Goal: Communication & Community: Share content

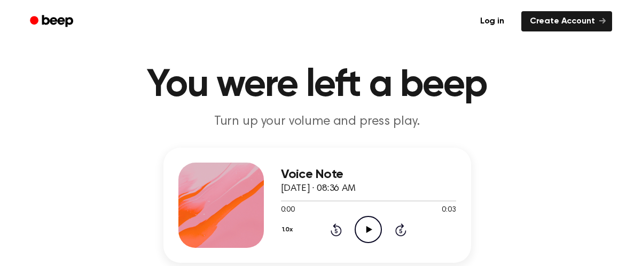
scroll to position [48, 0]
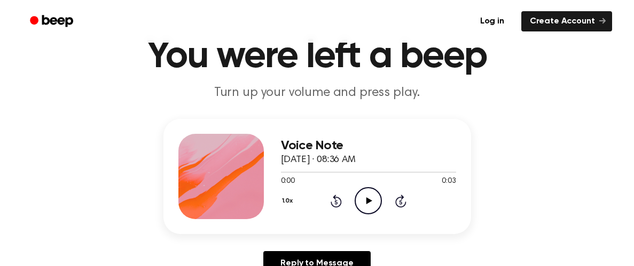
click at [366, 196] on icon "Play Audio" at bounding box center [367, 200] width 27 height 27
click at [366, 196] on icon "Pause Audio" at bounding box center [367, 200] width 27 height 27
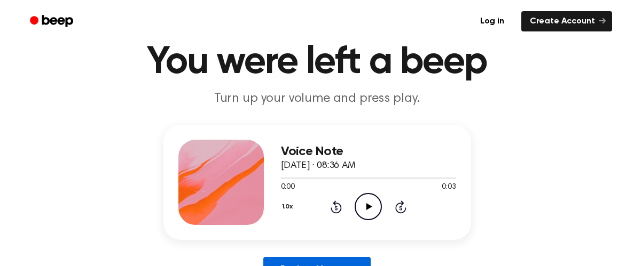
scroll to position [42, 0]
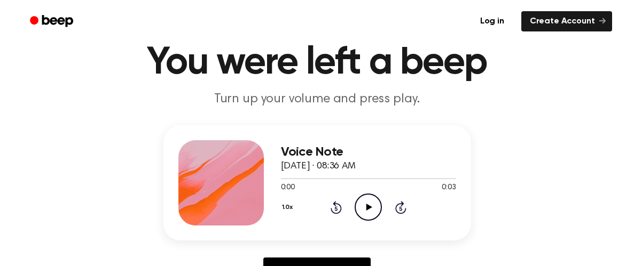
click at [366, 197] on icon "Play Audio" at bounding box center [367, 207] width 27 height 27
click at [365, 196] on icon "Play Audio" at bounding box center [367, 207] width 27 height 27
click at [367, 202] on icon "Play Audio" at bounding box center [367, 207] width 27 height 27
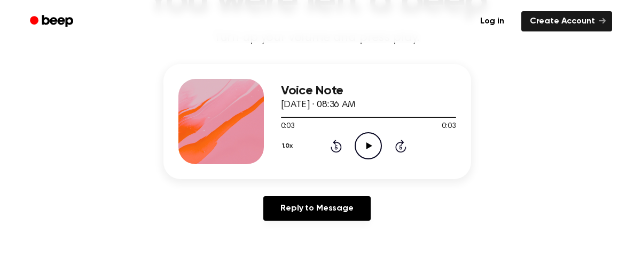
scroll to position [102, 0]
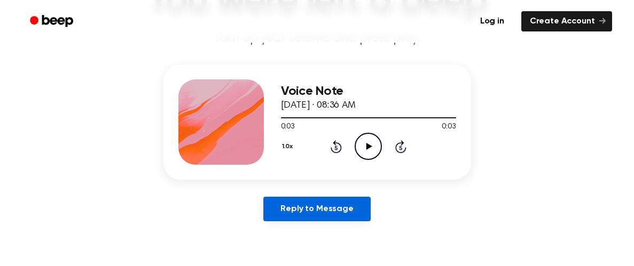
click at [353, 208] on link "Reply to Message" at bounding box center [316, 209] width 107 height 25
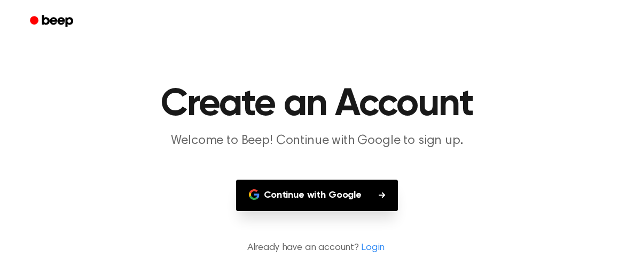
click at [338, 189] on button "Continue with Google" at bounding box center [317, 195] width 162 height 31
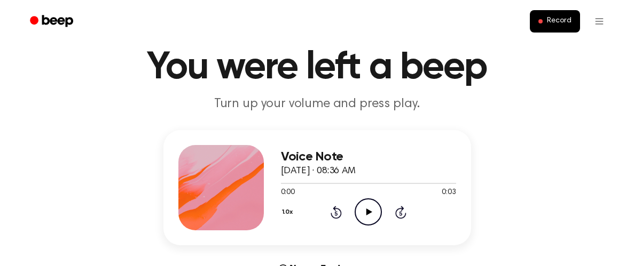
scroll to position [38, 0]
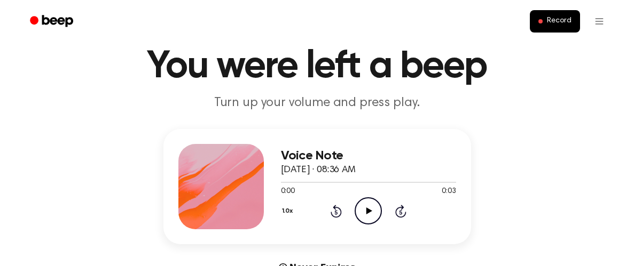
click at [357, 203] on circle at bounding box center [368, 211] width 26 height 26
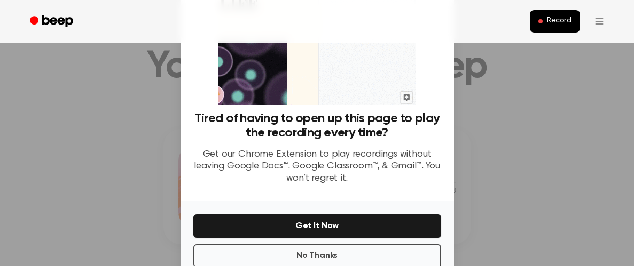
scroll to position [122, 0]
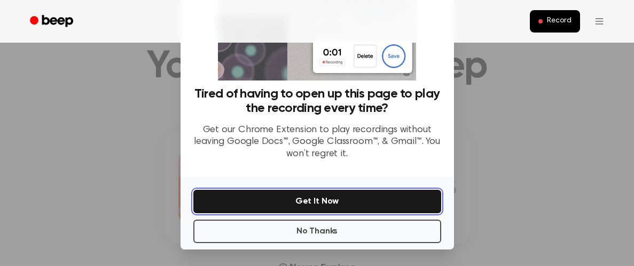
click at [335, 200] on button "Get It Now" at bounding box center [317, 201] width 248 height 23
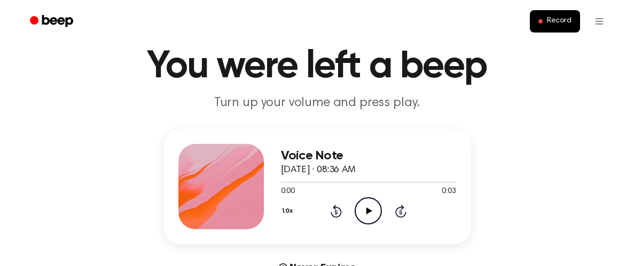
click at [355, 208] on icon "Play Audio" at bounding box center [367, 210] width 27 height 27
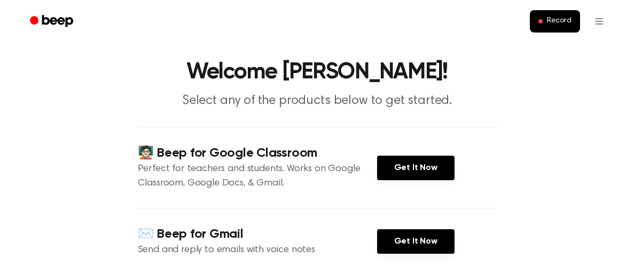
scroll to position [25, 0]
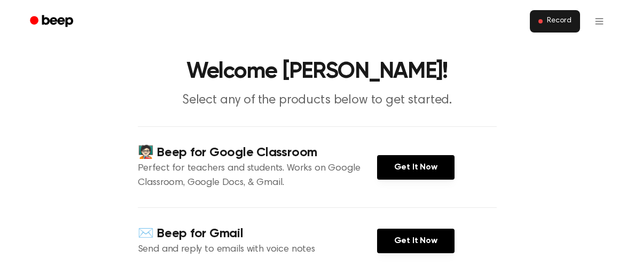
click at [541, 27] on button "Record" at bounding box center [554, 21] width 50 height 22
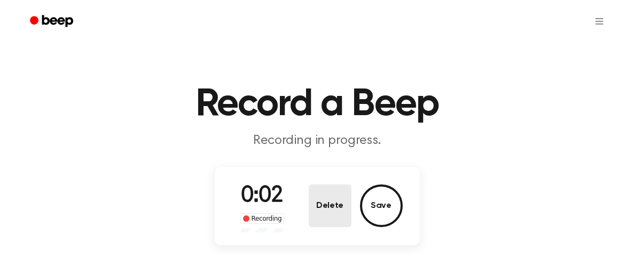
click at [331, 193] on button "Delete" at bounding box center [329, 206] width 43 height 43
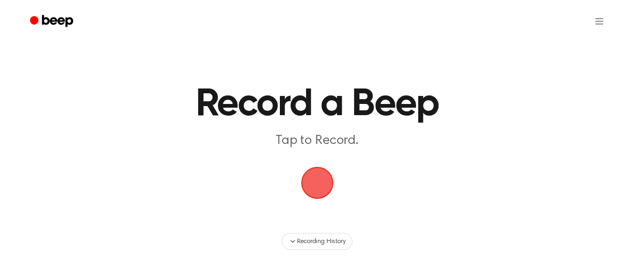
click at [310, 173] on span "button" at bounding box center [317, 183] width 30 height 30
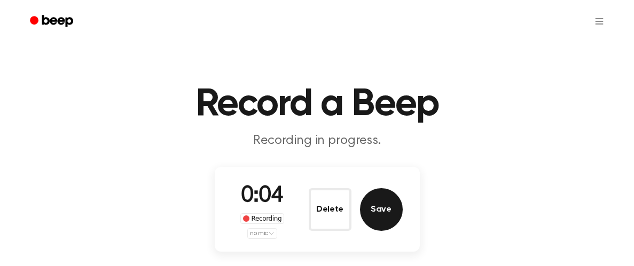
click at [367, 202] on button "Save" at bounding box center [381, 209] width 43 height 43
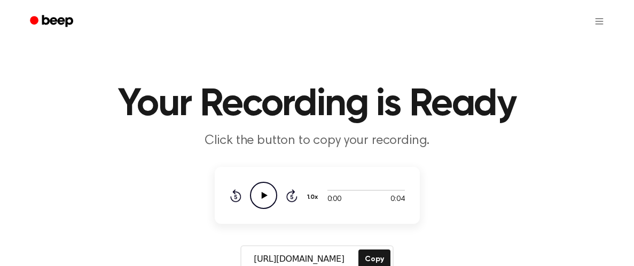
click at [271, 195] on icon "Play Audio" at bounding box center [263, 195] width 27 height 27
click at [272, 196] on icon "Pause Audio" at bounding box center [263, 195] width 27 height 27
click at [265, 195] on icon at bounding box center [264, 195] width 6 height 7
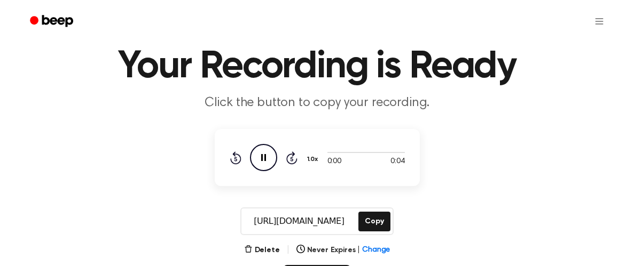
scroll to position [38, 0]
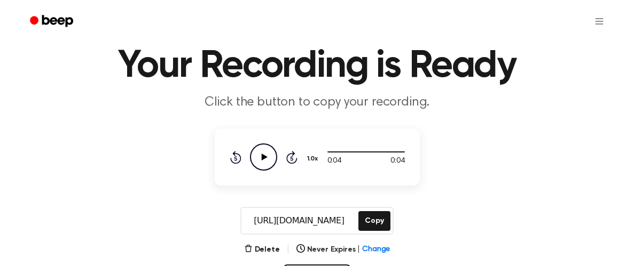
click at [262, 154] on icon "Play Audio" at bounding box center [263, 157] width 27 height 27
click at [259, 156] on icon "Pause Audio" at bounding box center [263, 157] width 27 height 27
click at [269, 159] on icon "Play Audio" at bounding box center [263, 157] width 27 height 27
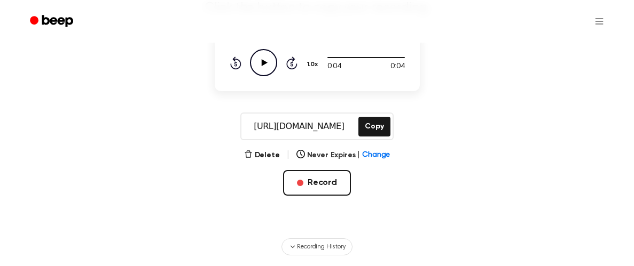
scroll to position [135, 0]
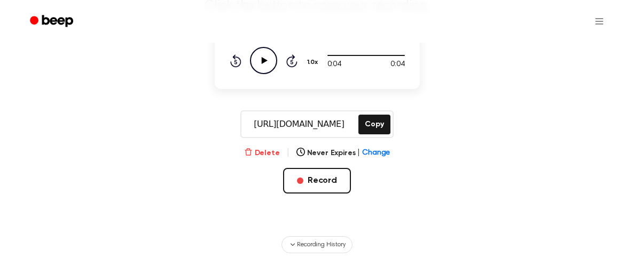
click at [252, 149] on icon "button" at bounding box center [248, 152] width 9 height 9
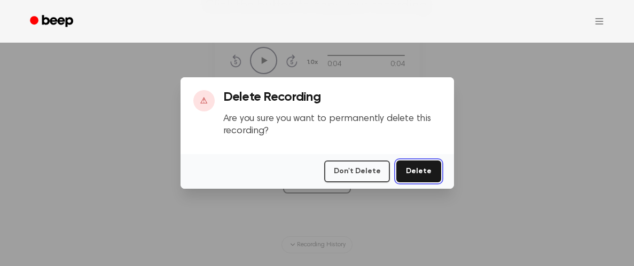
click at [413, 172] on button "Delete" at bounding box center [418, 172] width 44 height 22
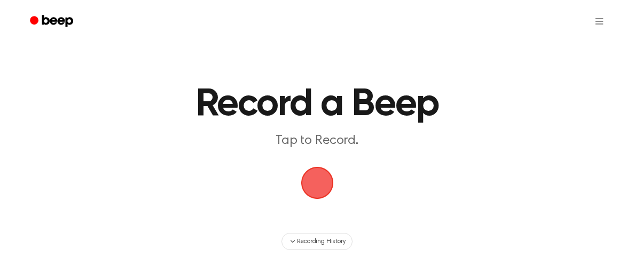
click at [335, 181] on span "button" at bounding box center [316, 183] width 36 height 36
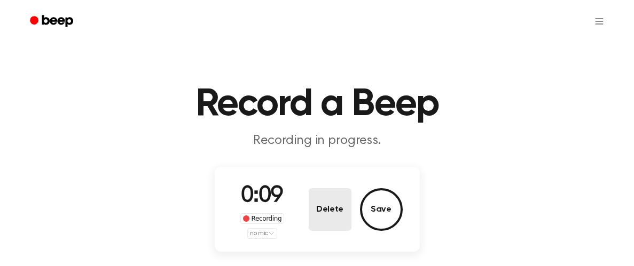
click at [335, 191] on button "Delete" at bounding box center [329, 209] width 43 height 43
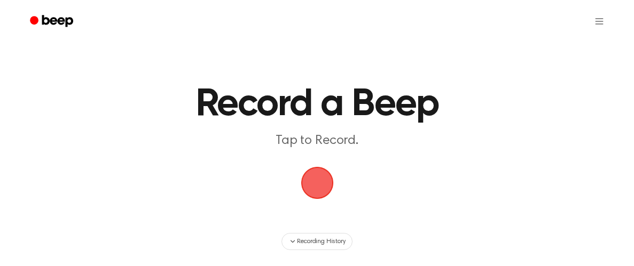
click at [327, 182] on span "button" at bounding box center [316, 183] width 35 height 35
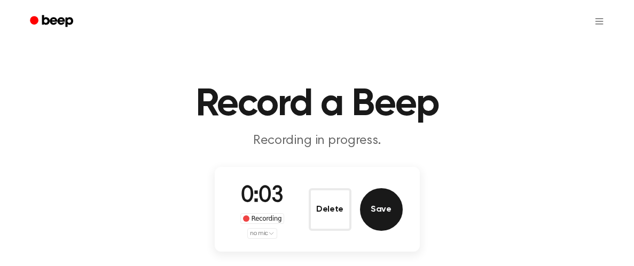
click at [391, 205] on button "Save" at bounding box center [381, 209] width 43 height 43
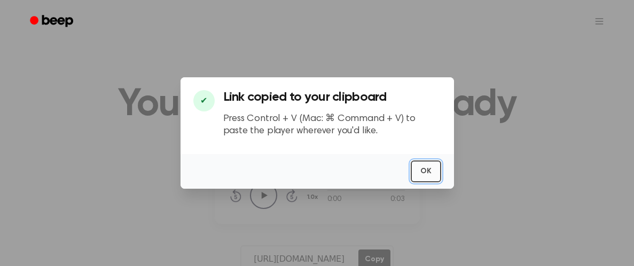
click at [425, 169] on button "OK" at bounding box center [425, 172] width 30 height 22
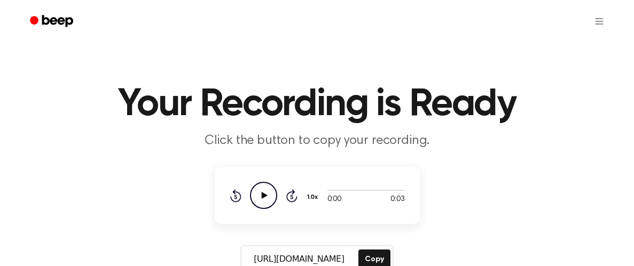
click at [263, 195] on icon at bounding box center [264, 195] width 6 height 7
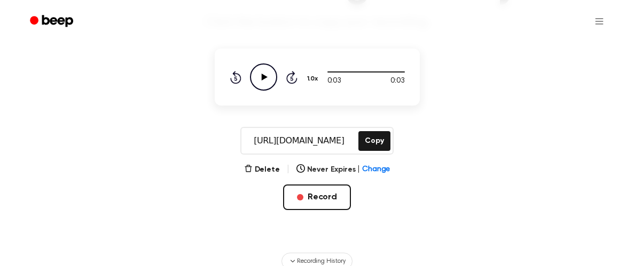
scroll to position [156, 0]
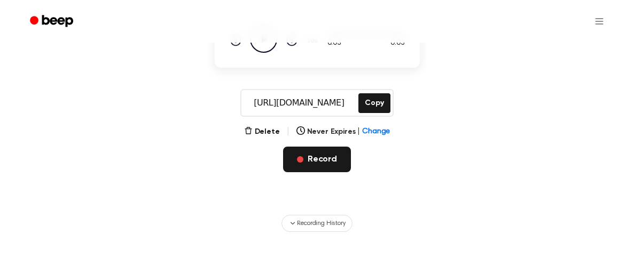
click at [311, 155] on button "Record" at bounding box center [317, 160] width 68 height 26
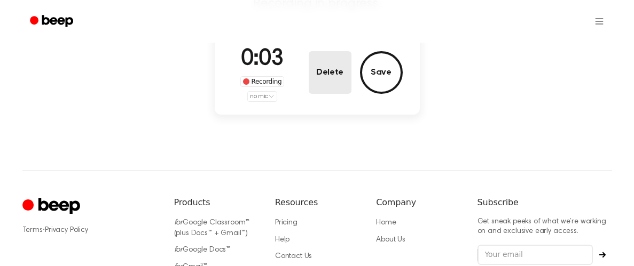
click at [346, 79] on button "Delete" at bounding box center [329, 72] width 43 height 43
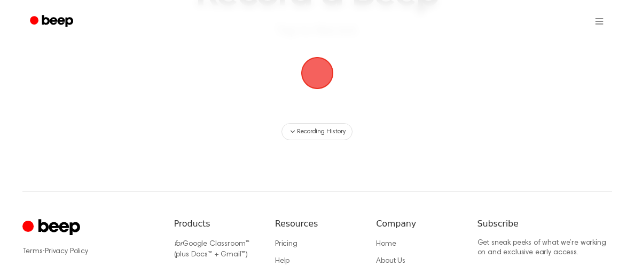
scroll to position [108, 0]
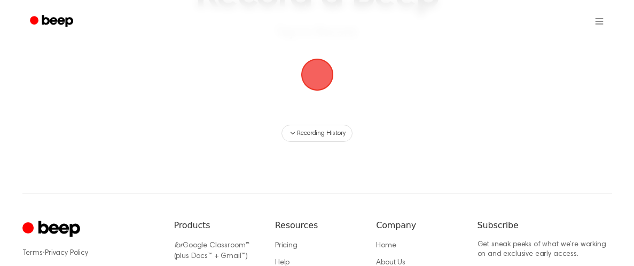
click at [315, 89] on span "button" at bounding box center [316, 75] width 36 height 36
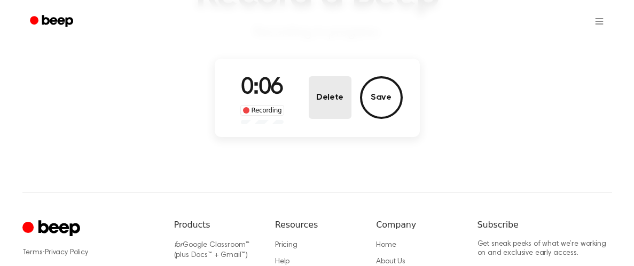
click at [324, 99] on button "Delete" at bounding box center [329, 97] width 43 height 43
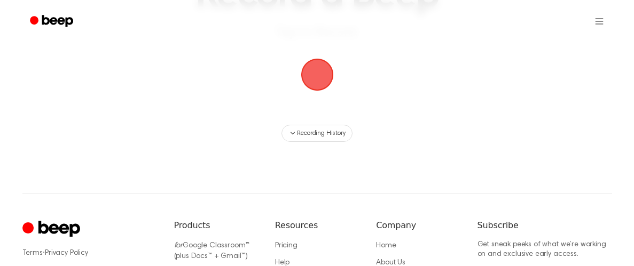
click at [297, 77] on span "button" at bounding box center [316, 74] width 39 height 39
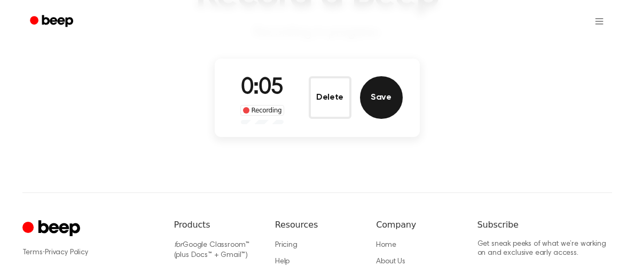
click at [394, 88] on button "Save" at bounding box center [381, 97] width 43 height 43
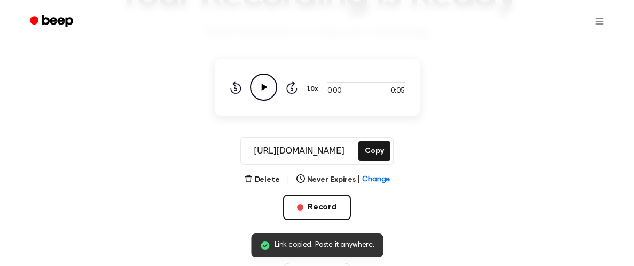
click at [265, 93] on icon "Play Audio" at bounding box center [263, 87] width 27 height 27
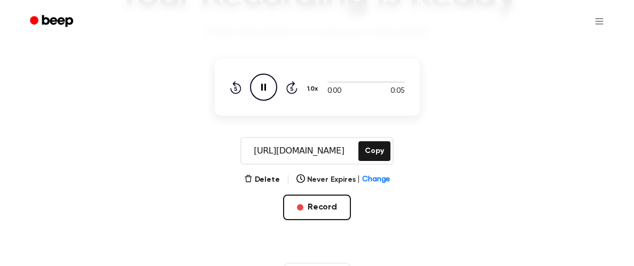
click at [265, 93] on icon "Pause Audio" at bounding box center [263, 87] width 27 height 27
click at [265, 93] on icon "Play Audio" at bounding box center [263, 87] width 27 height 27
drag, startPoint x: 330, startPoint y: 150, endPoint x: 306, endPoint y: 152, distance: 23.5
click at [306, 152] on input "https://beep.audio/AWAHReT" at bounding box center [298, 151] width 115 height 26
click at [314, 152] on input "https://beep.audio/AWAHReT" at bounding box center [298, 151] width 115 height 26
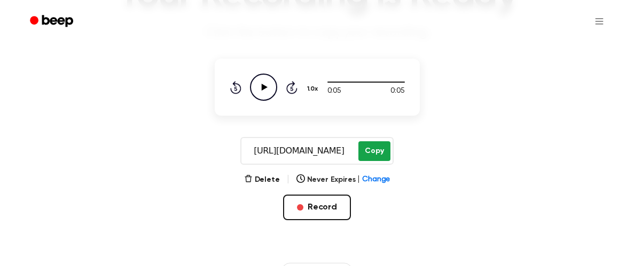
click at [367, 151] on button "Copy" at bounding box center [373, 151] width 31 height 20
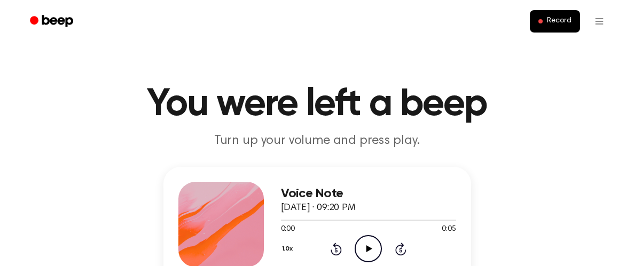
click at [361, 250] on icon "Play Audio" at bounding box center [367, 248] width 27 height 27
click at [363, 246] on icon "Pause Audio" at bounding box center [367, 248] width 27 height 27
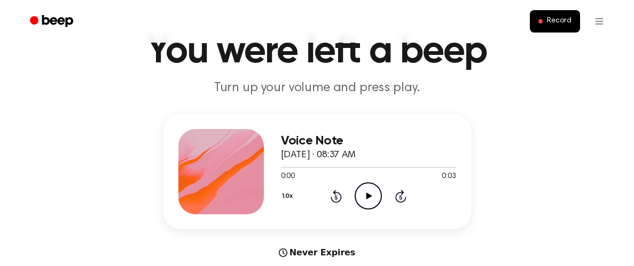
scroll to position [57, 0]
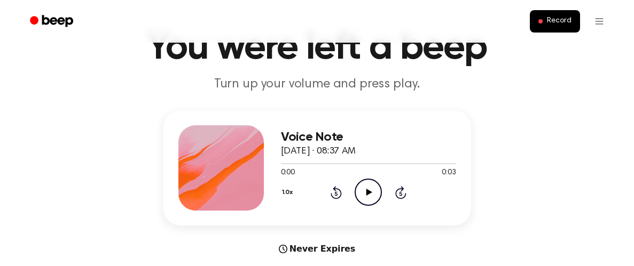
click at [364, 187] on icon "Play Audio" at bounding box center [367, 192] width 27 height 27
click at [367, 192] on icon at bounding box center [369, 192] width 6 height 7
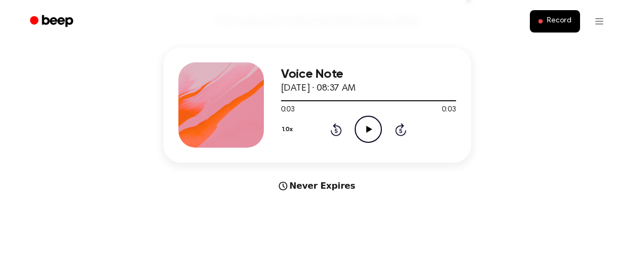
scroll to position [121, 0]
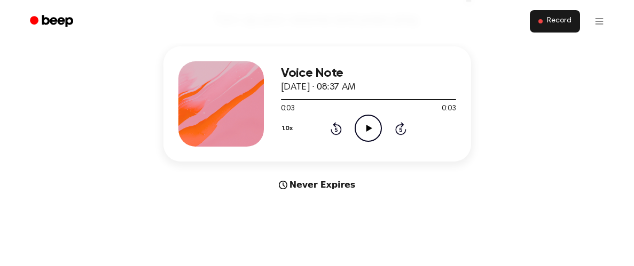
click at [542, 26] on button "Record" at bounding box center [554, 21] width 50 height 22
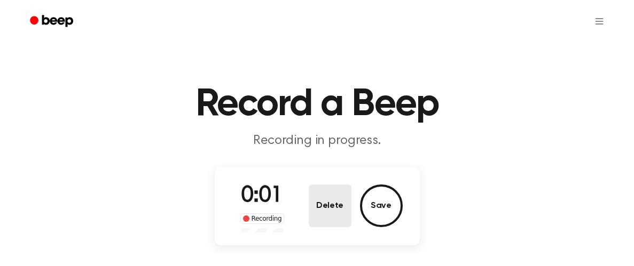
click at [335, 207] on button "Delete" at bounding box center [329, 206] width 43 height 43
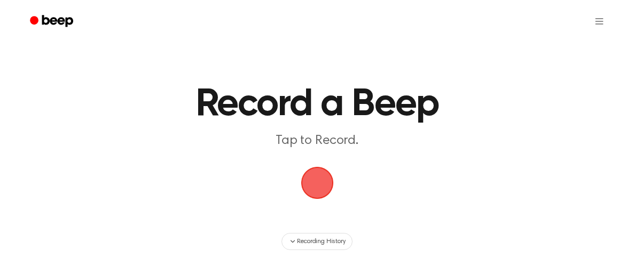
click at [319, 193] on span "button" at bounding box center [316, 183] width 33 height 33
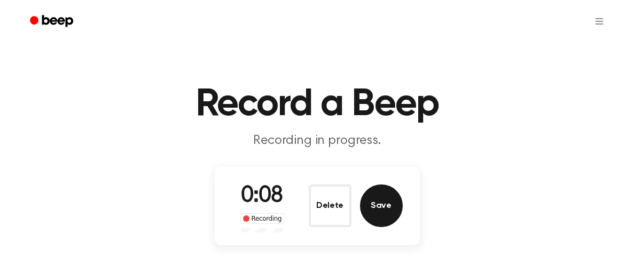
click at [383, 205] on button "Save" at bounding box center [381, 206] width 43 height 43
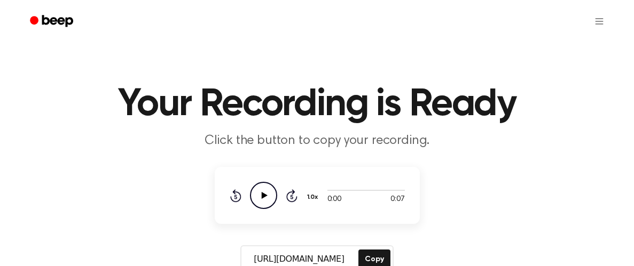
click at [269, 196] on icon "Play Audio" at bounding box center [263, 195] width 27 height 27
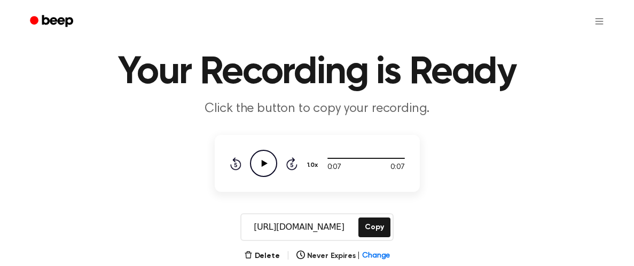
scroll to position [39, 0]
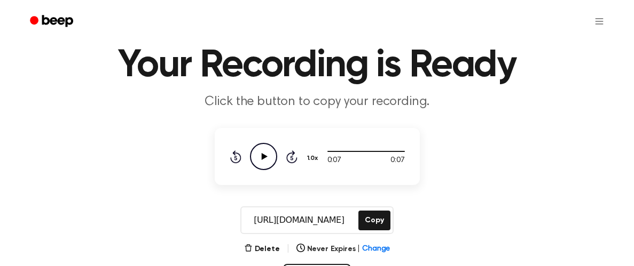
click at [381, 207] on div "https://beep.audio/JOPIlGJ Copy" at bounding box center [316, 221] width 153 height 28
click at [379, 213] on button "Copy" at bounding box center [373, 221] width 31 height 20
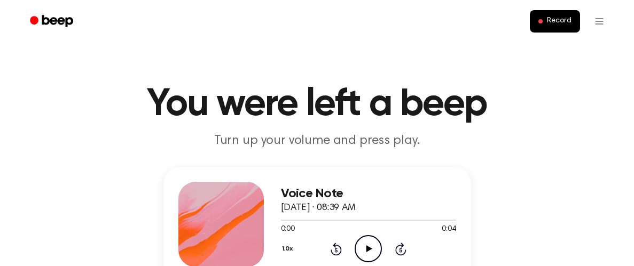
click at [367, 243] on icon "Play Audio" at bounding box center [367, 248] width 27 height 27
click at [367, 243] on icon "Pause Audio" at bounding box center [367, 248] width 27 height 27
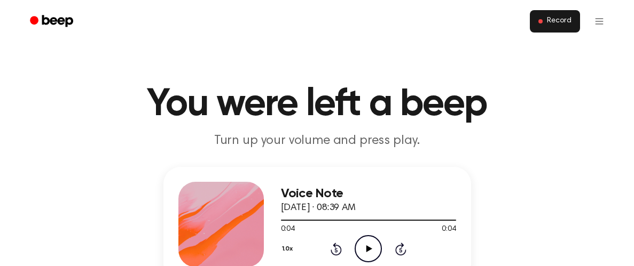
click at [549, 19] on span "Record" at bounding box center [559, 22] width 24 height 10
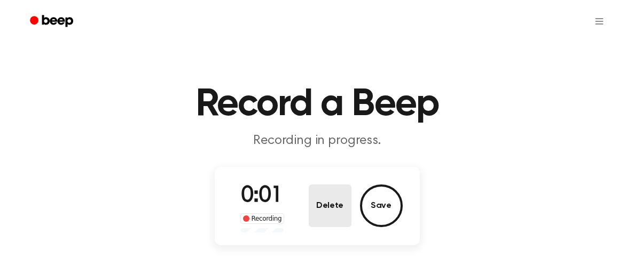
click at [325, 216] on button "Delete" at bounding box center [329, 206] width 43 height 43
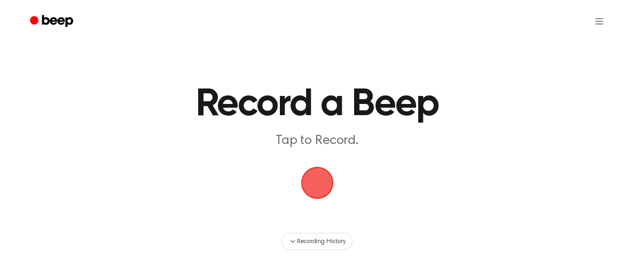
click at [314, 196] on span "button" at bounding box center [317, 183] width 58 height 58
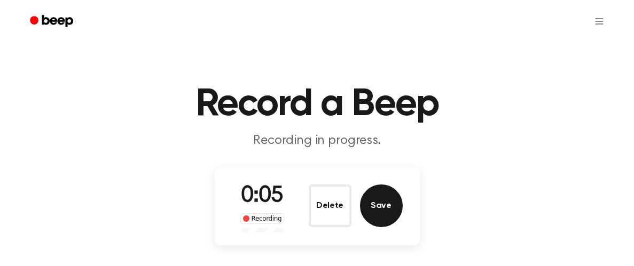
click at [369, 204] on button "Save" at bounding box center [381, 206] width 43 height 43
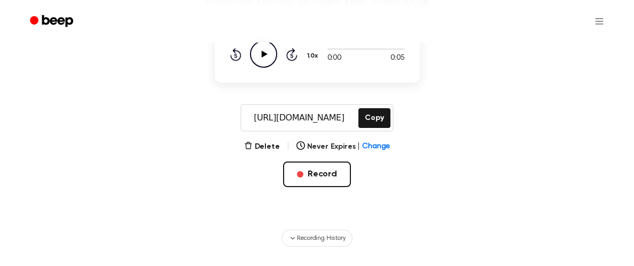
scroll to position [144, 0]
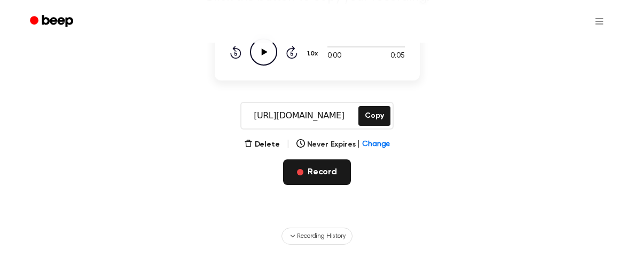
click at [322, 168] on button "Record" at bounding box center [317, 173] width 68 height 26
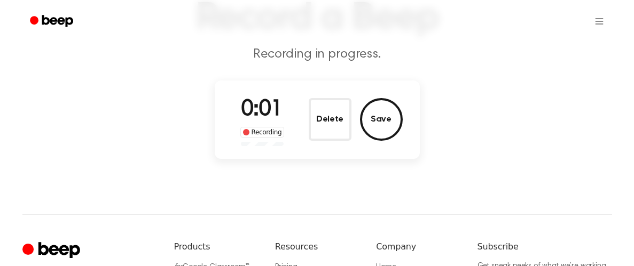
scroll to position [86, 0]
click at [342, 128] on button "Delete" at bounding box center [329, 120] width 43 height 43
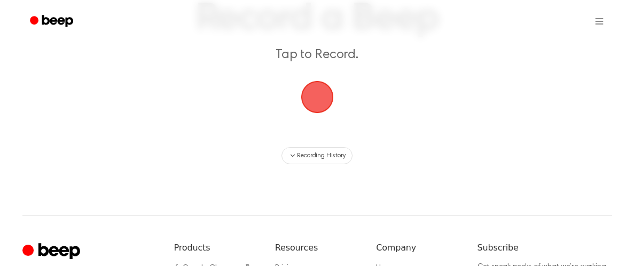
click at [312, 86] on span "button" at bounding box center [316, 97] width 35 height 35
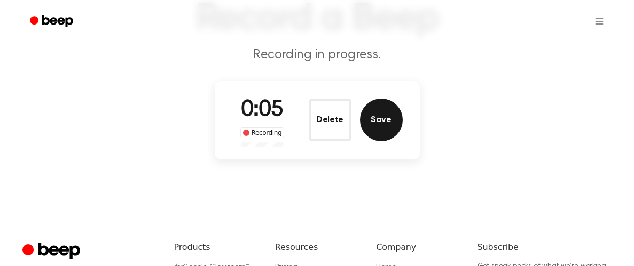
click at [391, 118] on button "Save" at bounding box center [381, 120] width 43 height 43
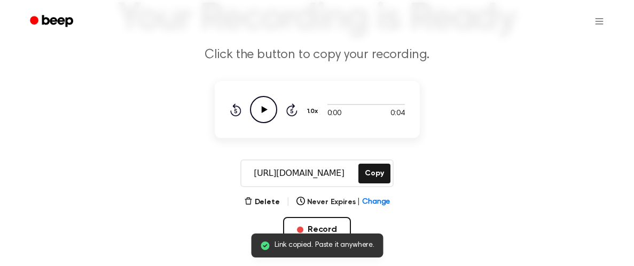
click at [268, 107] on icon "Play Audio" at bounding box center [263, 109] width 27 height 27
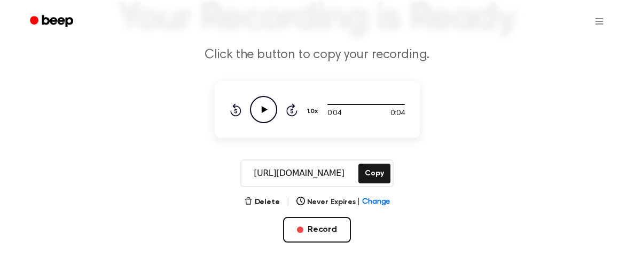
click at [260, 104] on icon "Play Audio" at bounding box center [263, 109] width 27 height 27
click at [260, 104] on icon "Pause Audio" at bounding box center [263, 109] width 27 height 27
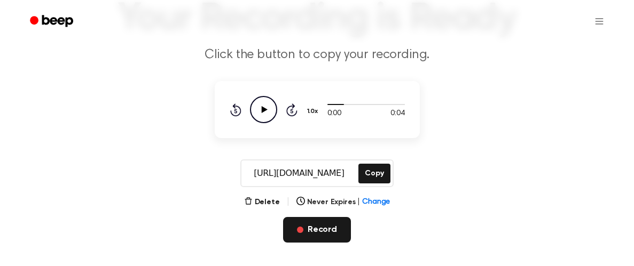
click at [339, 235] on button "Record" at bounding box center [317, 230] width 68 height 26
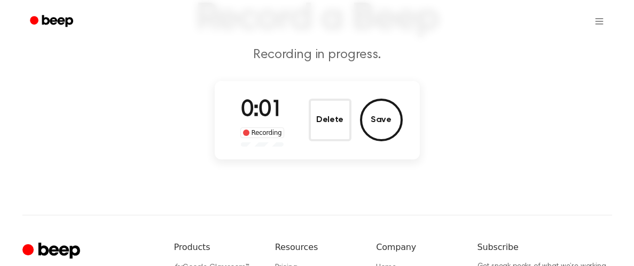
click at [331, 144] on div "0:01 Recording Delete Save" at bounding box center [317, 120] width 171 height 53
click at [327, 133] on button "Delete" at bounding box center [329, 120] width 43 height 43
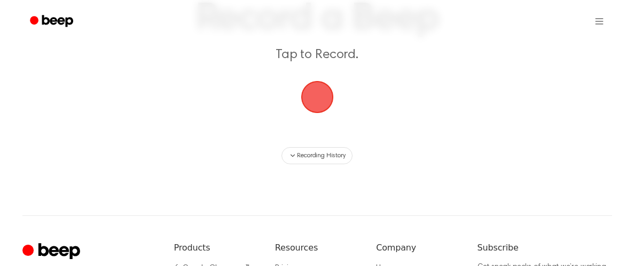
click at [313, 115] on span "button" at bounding box center [316, 97] width 35 height 35
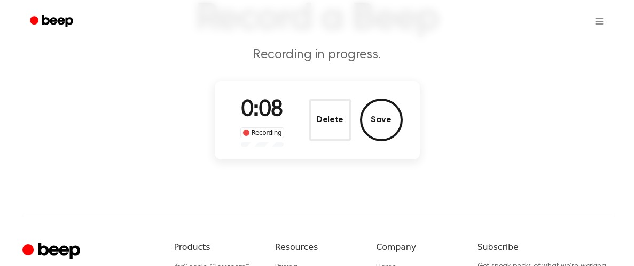
click at [360, 107] on div "Delete Save" at bounding box center [355, 120] width 94 height 43
click at [368, 113] on button "Save" at bounding box center [381, 120] width 43 height 43
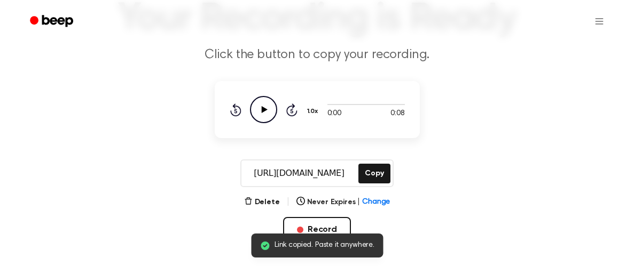
click at [267, 100] on icon "Play Audio" at bounding box center [263, 109] width 27 height 27
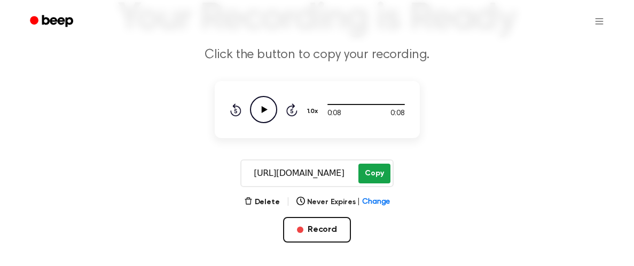
click at [377, 172] on button "Copy" at bounding box center [373, 174] width 31 height 20
click at [265, 110] on icon at bounding box center [264, 109] width 6 height 7
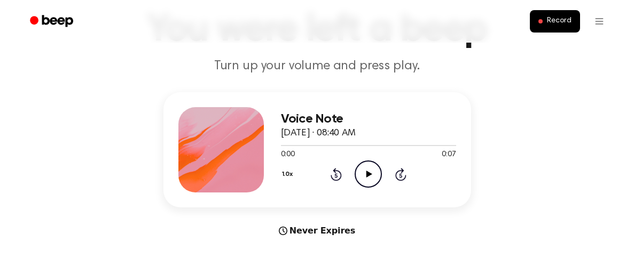
scroll to position [94, 0]
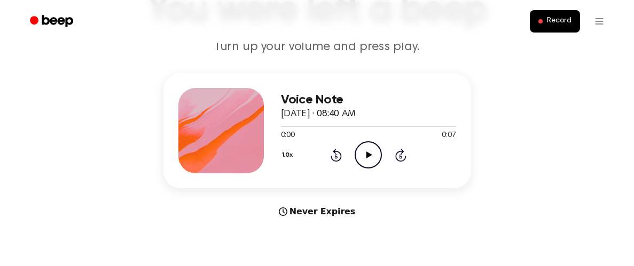
click at [367, 160] on icon "Play Audio" at bounding box center [367, 154] width 27 height 27
click at [366, 160] on icon "Play Audio" at bounding box center [367, 154] width 27 height 27
click at [361, 153] on icon "Pause Audio" at bounding box center [367, 154] width 27 height 27
